Goal: Information Seeking & Learning: Find specific fact

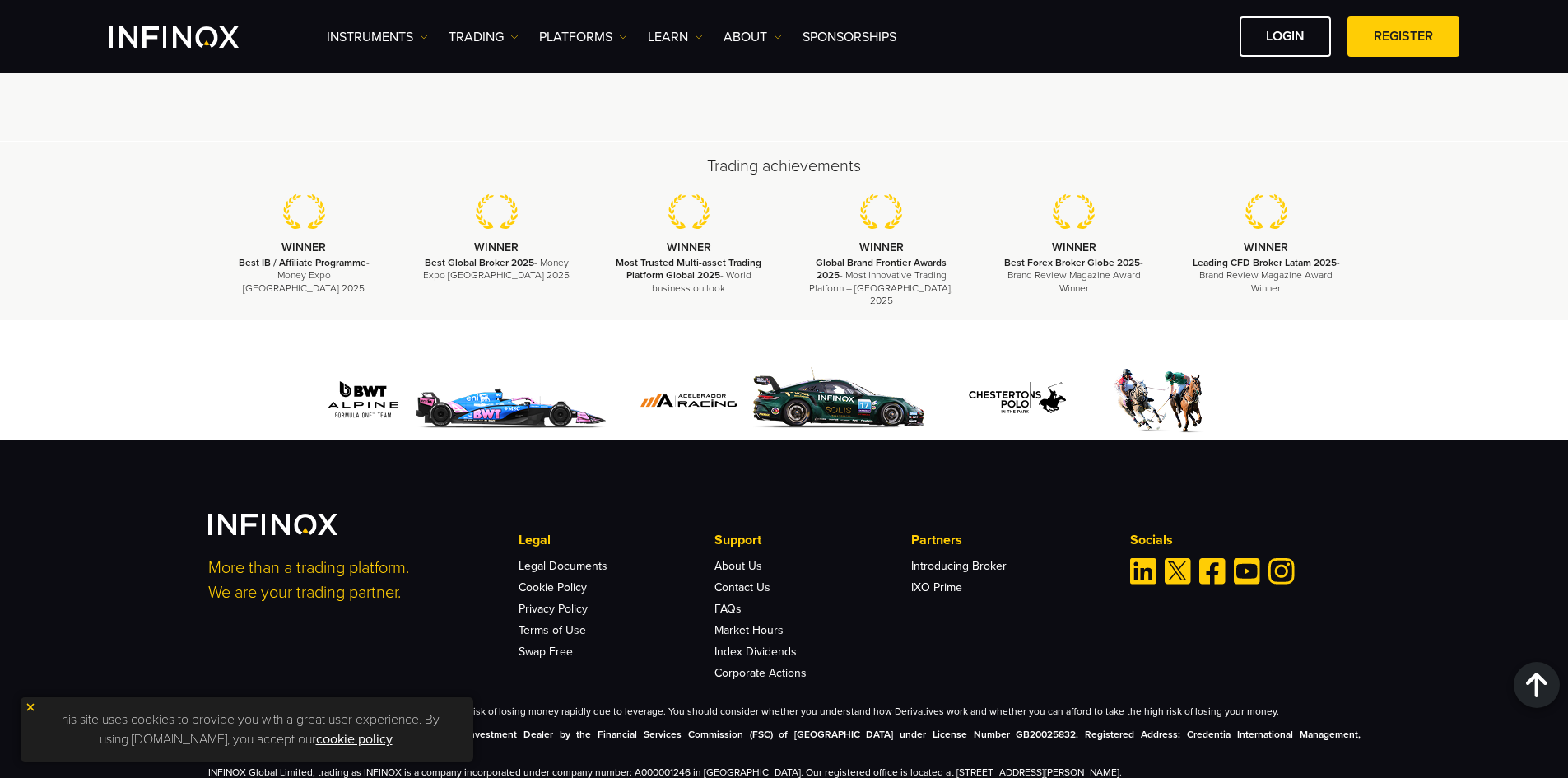
scroll to position [4841, 0]
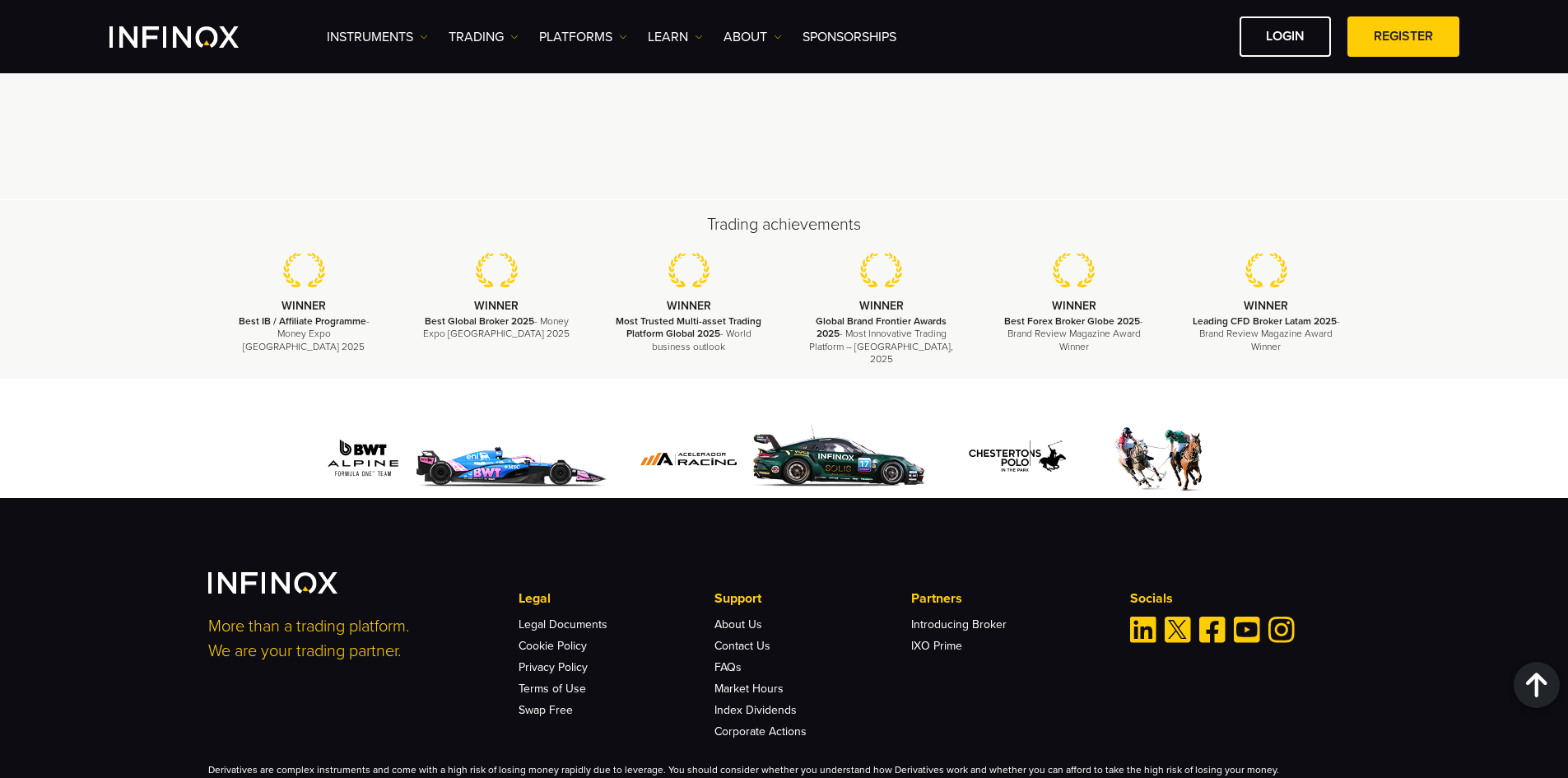
scroll to position [4923, 0]
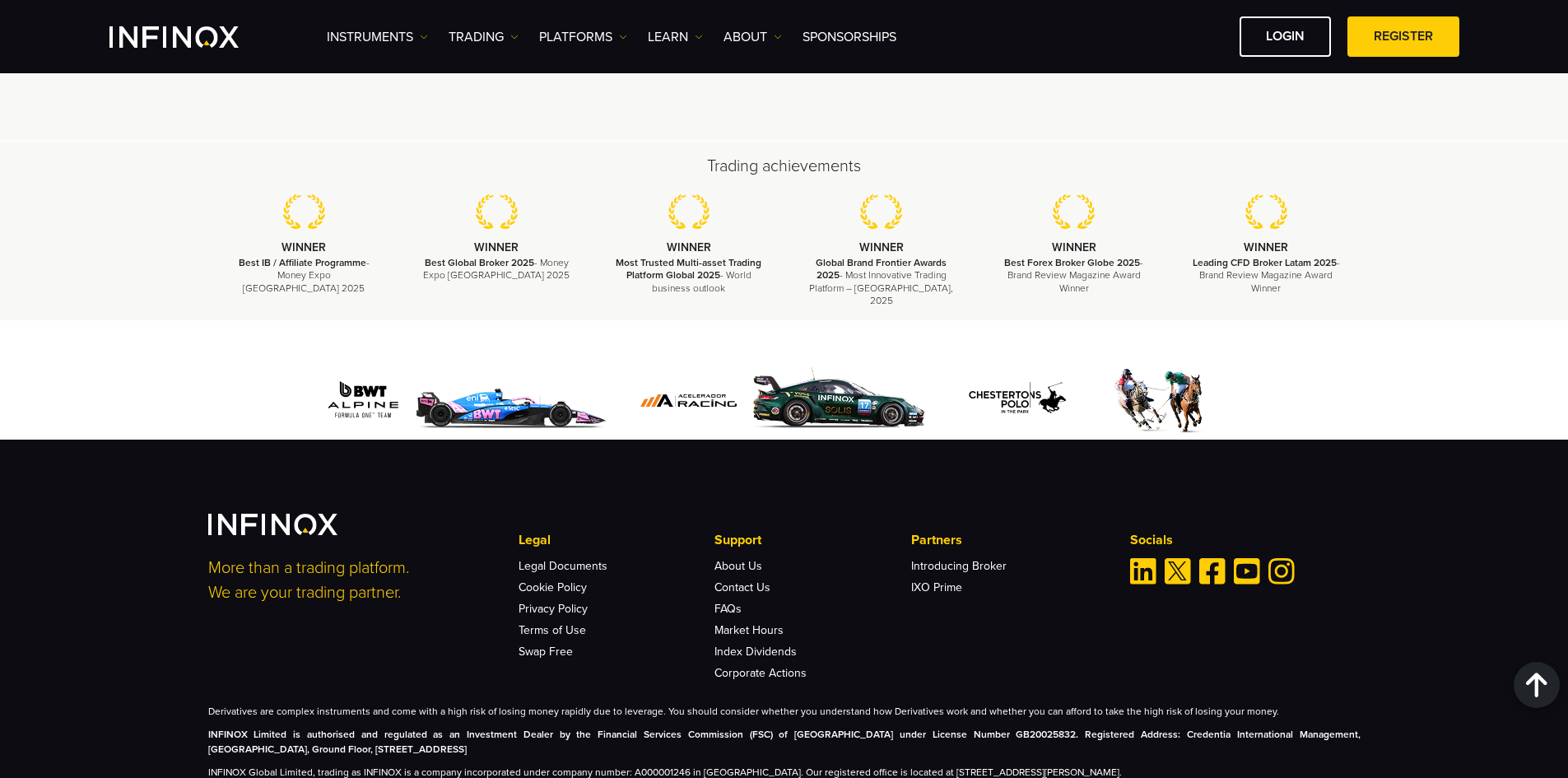
click at [168, 657] on div "More than a trading platform. We are your trading partner. Legal Legal Document…" at bounding box center [784, 645] width 1568 height 411
drag, startPoint x: 457, startPoint y: 704, endPoint x: 659, endPoint y: 705, distance: 202.0
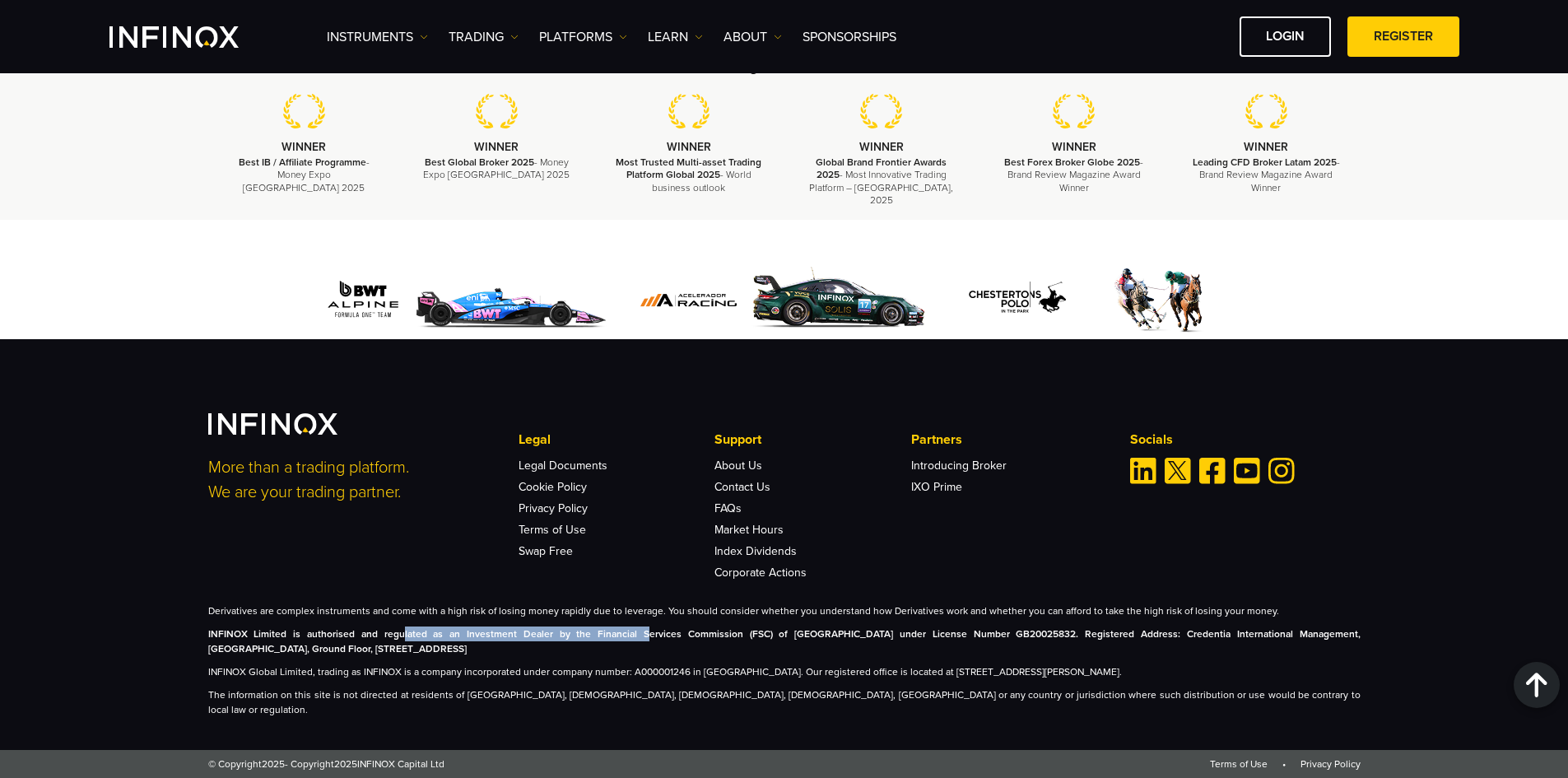
scroll to position [4911, 0]
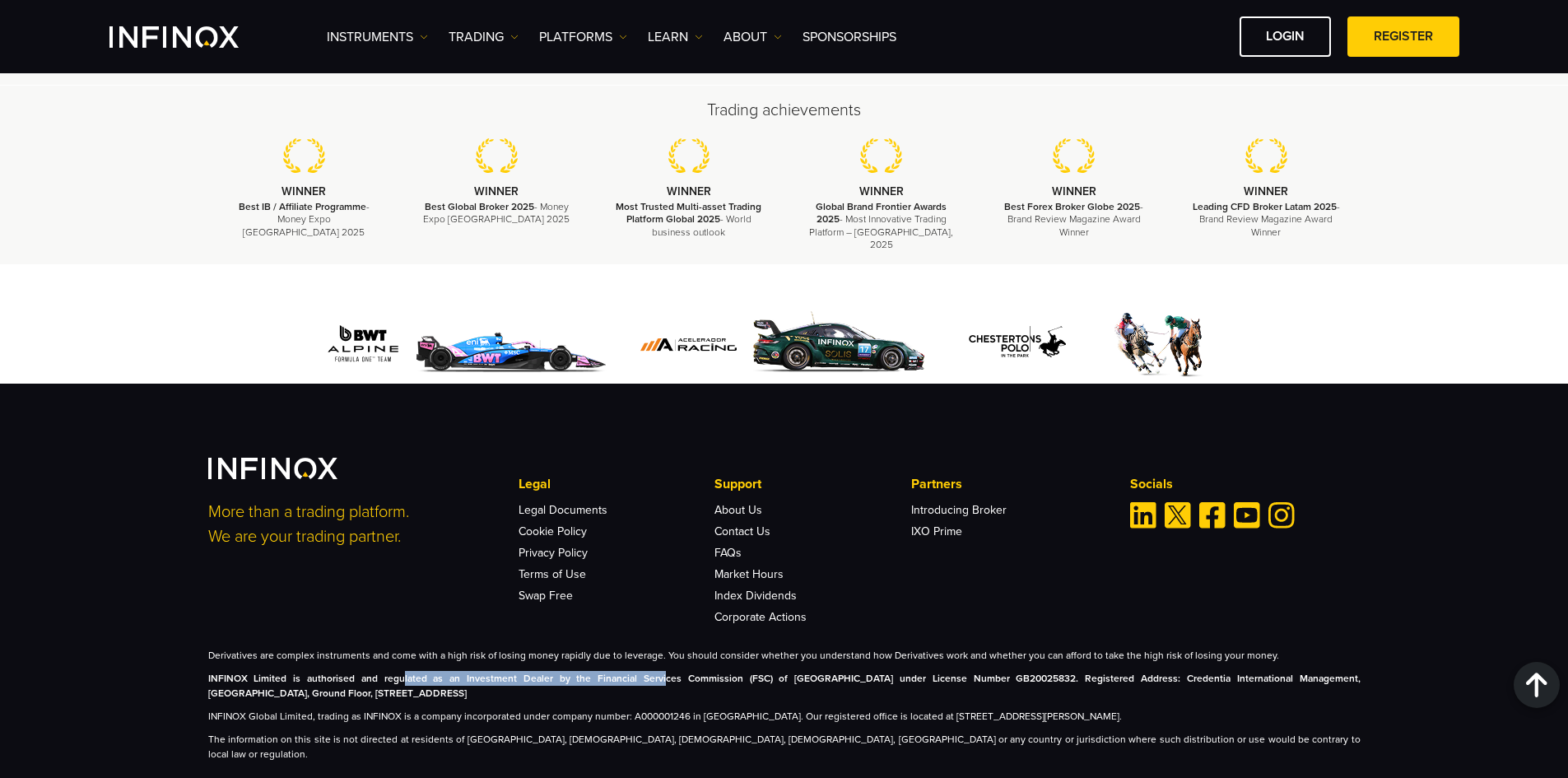
drag, startPoint x: 384, startPoint y: 650, endPoint x: 623, endPoint y: 655, distance: 239.1
click at [622, 673] on strong "INFINOX Limited is authorised and regulated as an Investment Dealer by the Fina…" at bounding box center [784, 686] width 1152 height 26
click at [640, 673] on strong "INFINOX Limited is authorised and regulated as an Investment Dealer by the Fina…" at bounding box center [784, 686] width 1152 height 26
drag, startPoint x: 1033, startPoint y: 649, endPoint x: 485, endPoint y: 664, distance: 548.2
click at [485, 671] on p "INFINOX Limited is authorised and regulated as an Investment Dealer by the Fina…" at bounding box center [784, 686] width 1152 height 30
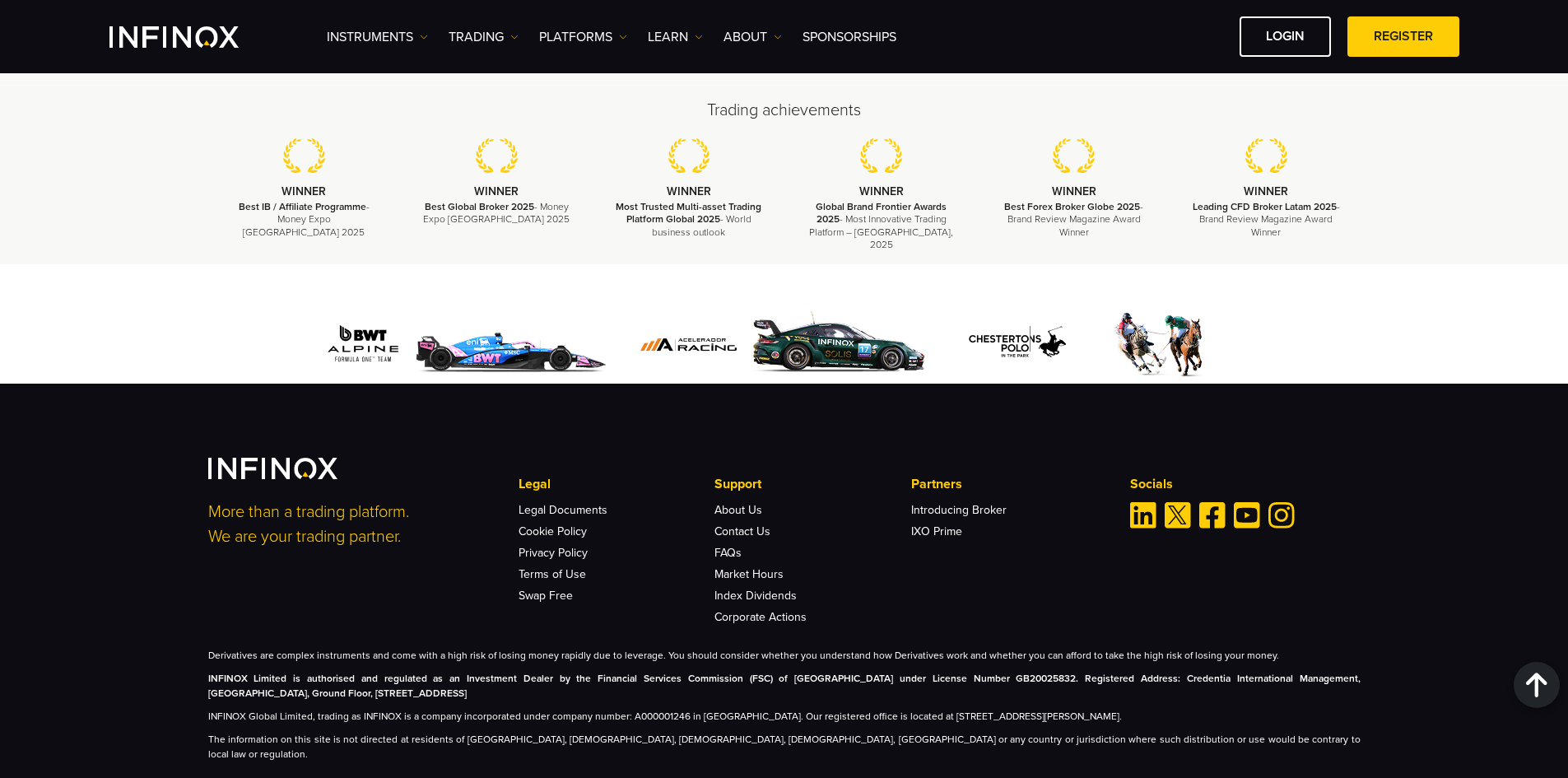
copy strong "Credentia International Management, Cyberati Lounge, Ground Floor, [STREET_ADDR…"
click at [430, 673] on strong "INFINOX Limited is authorised and regulated as an Investment Dealer by the Fina…" at bounding box center [784, 686] width 1152 height 26
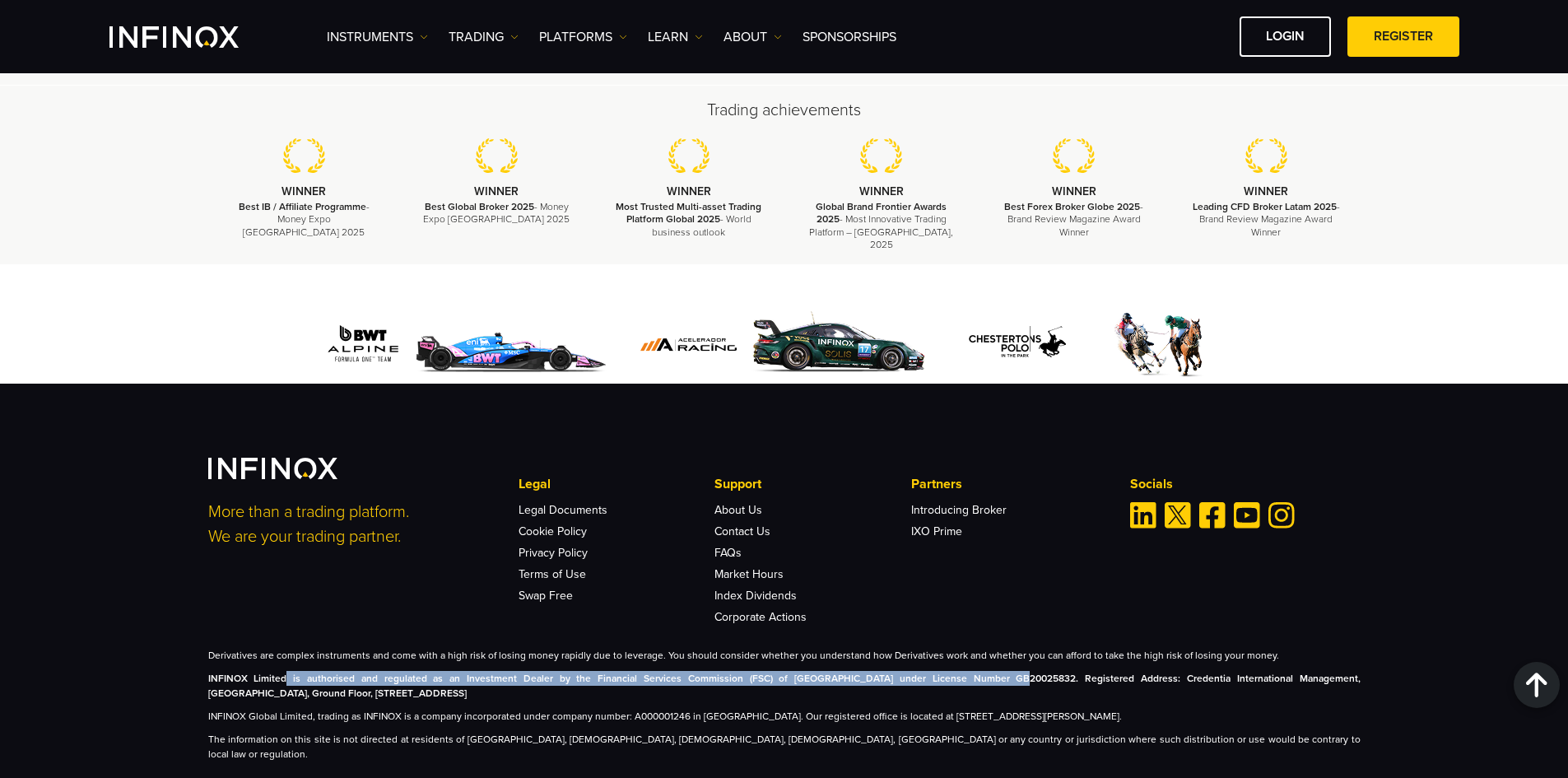
drag, startPoint x: 283, startPoint y: 649, endPoint x: 936, endPoint y: 653, distance: 653.0
click at [936, 673] on strong "INFINOX Limited is authorised and regulated as an Investment Dealer by the Fina…" at bounding box center [784, 686] width 1152 height 26
copy strong "is authorised and regulated as an Investment Dealer by the Financial Services C…"
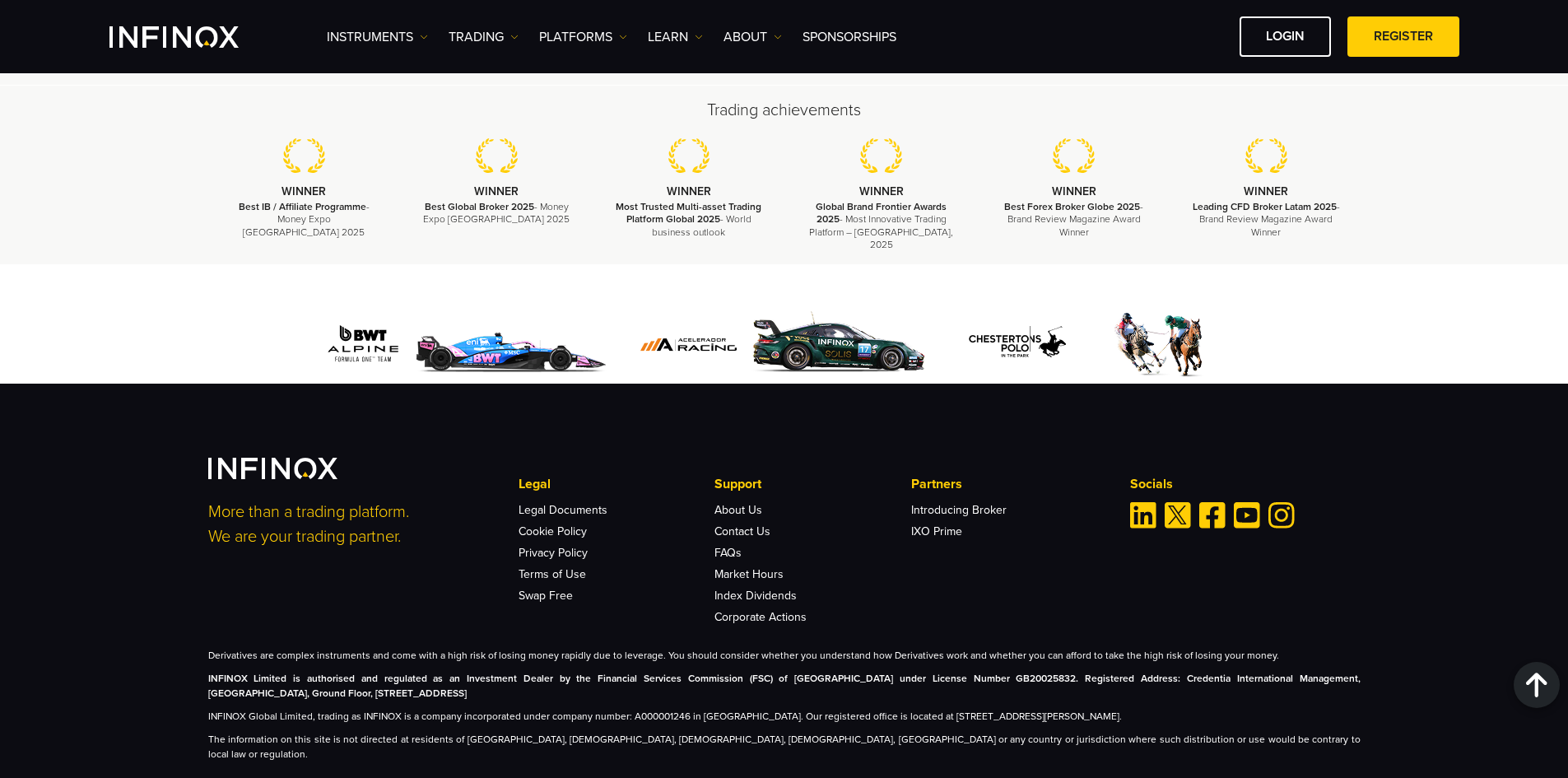
click at [692, 671] on p "INFINOX Limited is authorised and regulated as an Investment Dealer by the Fina…" at bounding box center [784, 686] width 1152 height 30
drag, startPoint x: 533, startPoint y: 651, endPoint x: 768, endPoint y: 653, distance: 235.0
click at [768, 673] on strong "INFINOX Limited is authorised and regulated as an Investment Dealer by the Fina…" at bounding box center [784, 686] width 1152 height 26
copy strong "the Financial Services Commission (FSC) of [GEOGRAPHIC_DATA]"
drag, startPoint x: 772, startPoint y: 652, endPoint x: 934, endPoint y: 648, distance: 162.0
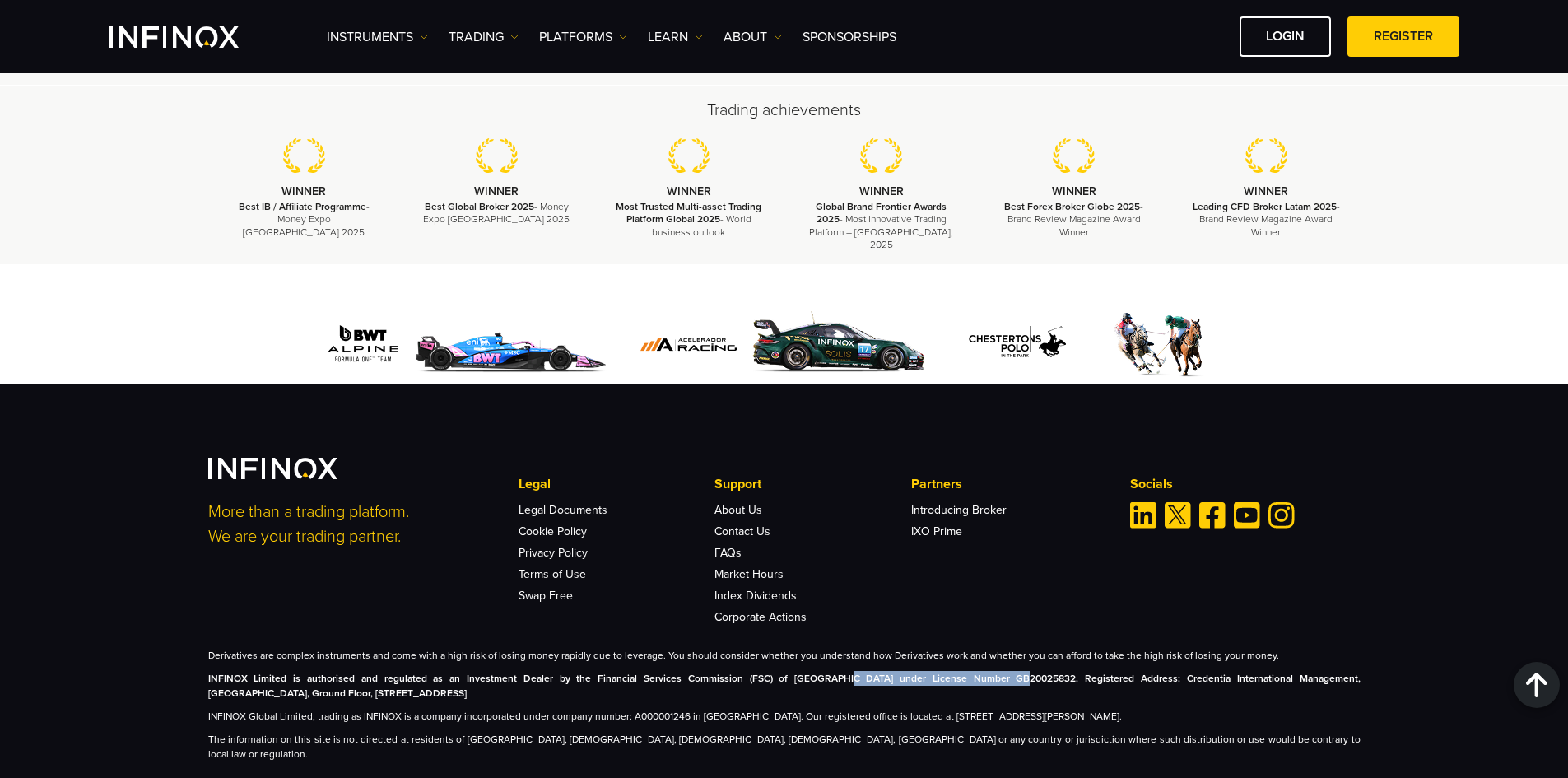
click at [934, 673] on strong "INFINOX Limited is authorised and regulated as an Investment Dealer by the Fina…" at bounding box center [784, 686] width 1152 height 26
copy strong "under License Number GB20025832"
